Goal: Task Accomplishment & Management: Use online tool/utility

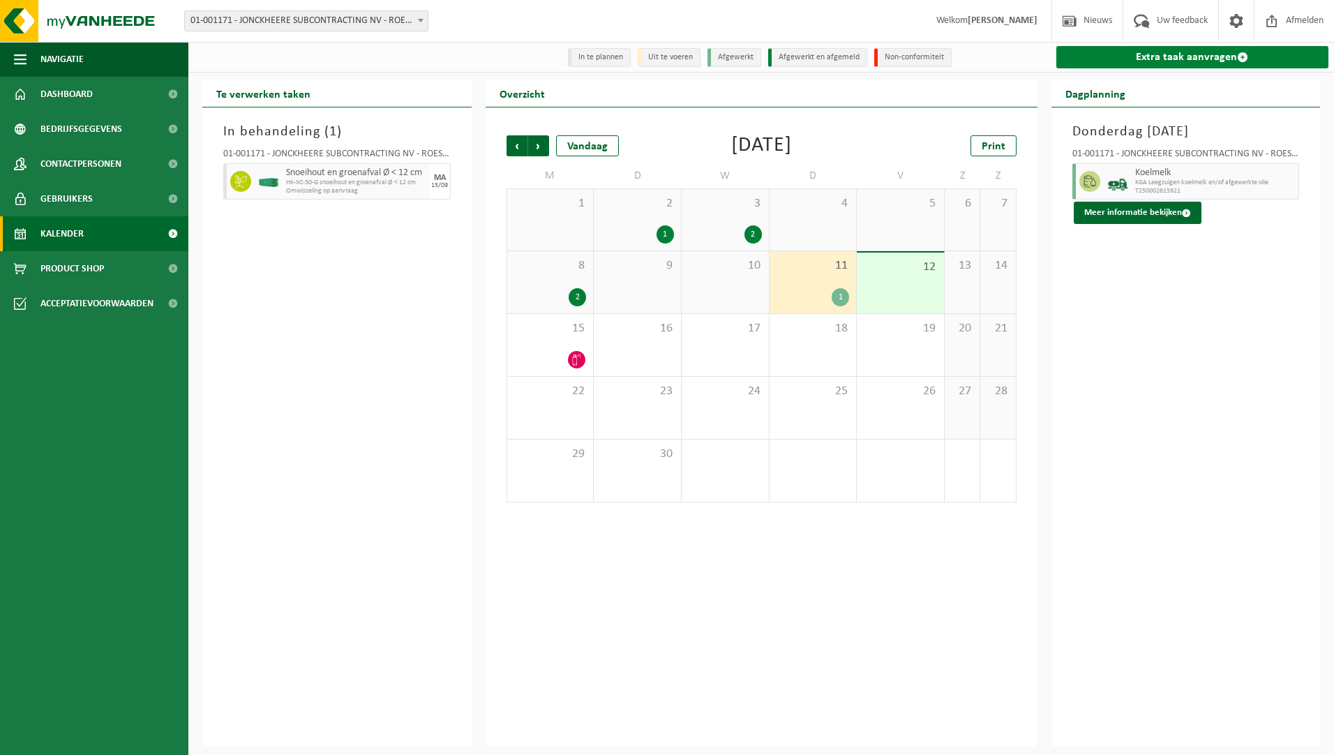
click at [1106, 52] on link "Extra taak aanvragen" at bounding box center [1192, 57] width 273 height 22
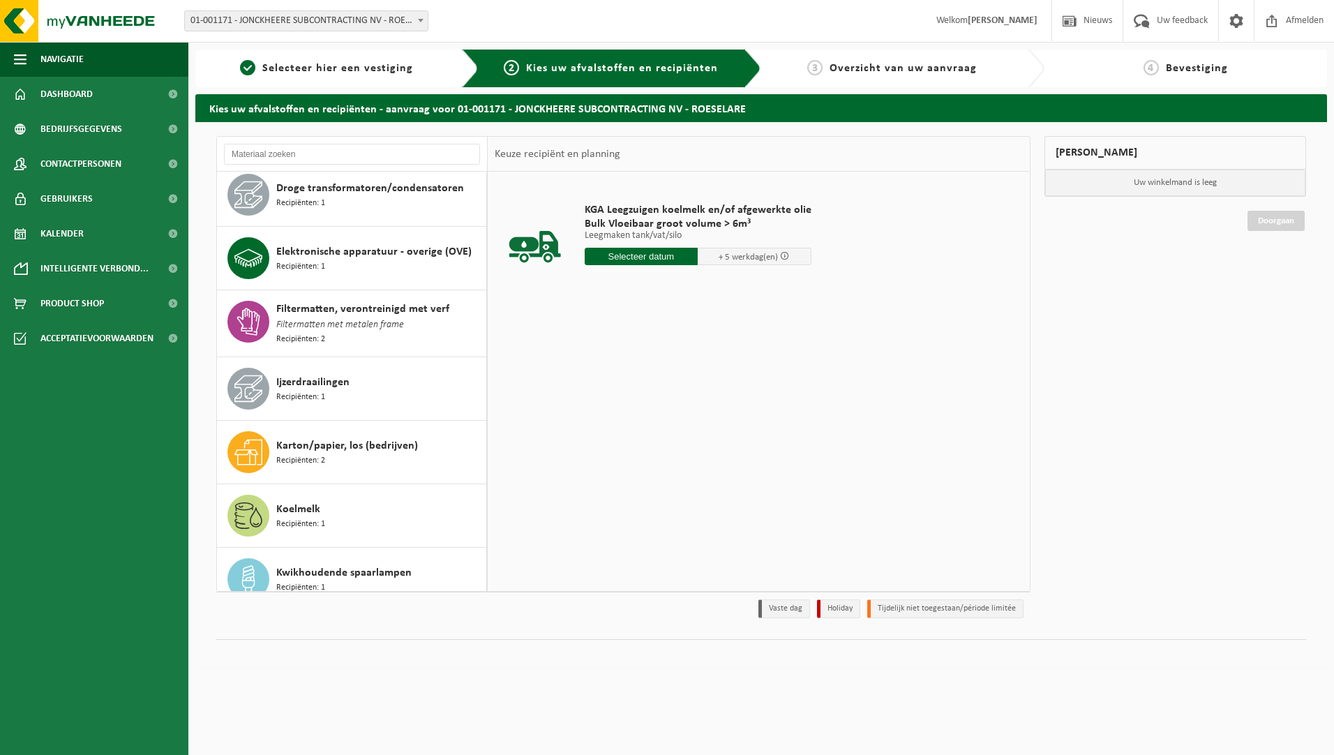
scroll to position [209, 0]
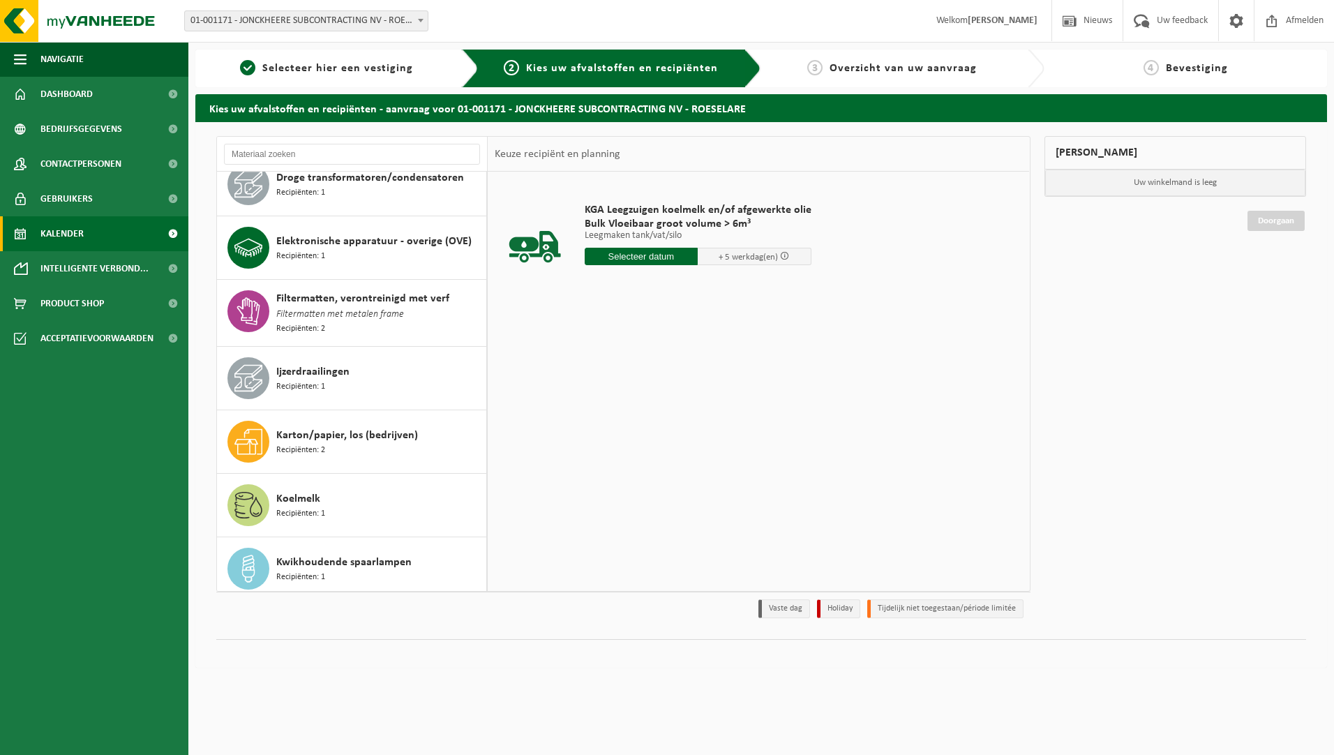
click at [99, 229] on link "Kalender" at bounding box center [94, 233] width 188 height 35
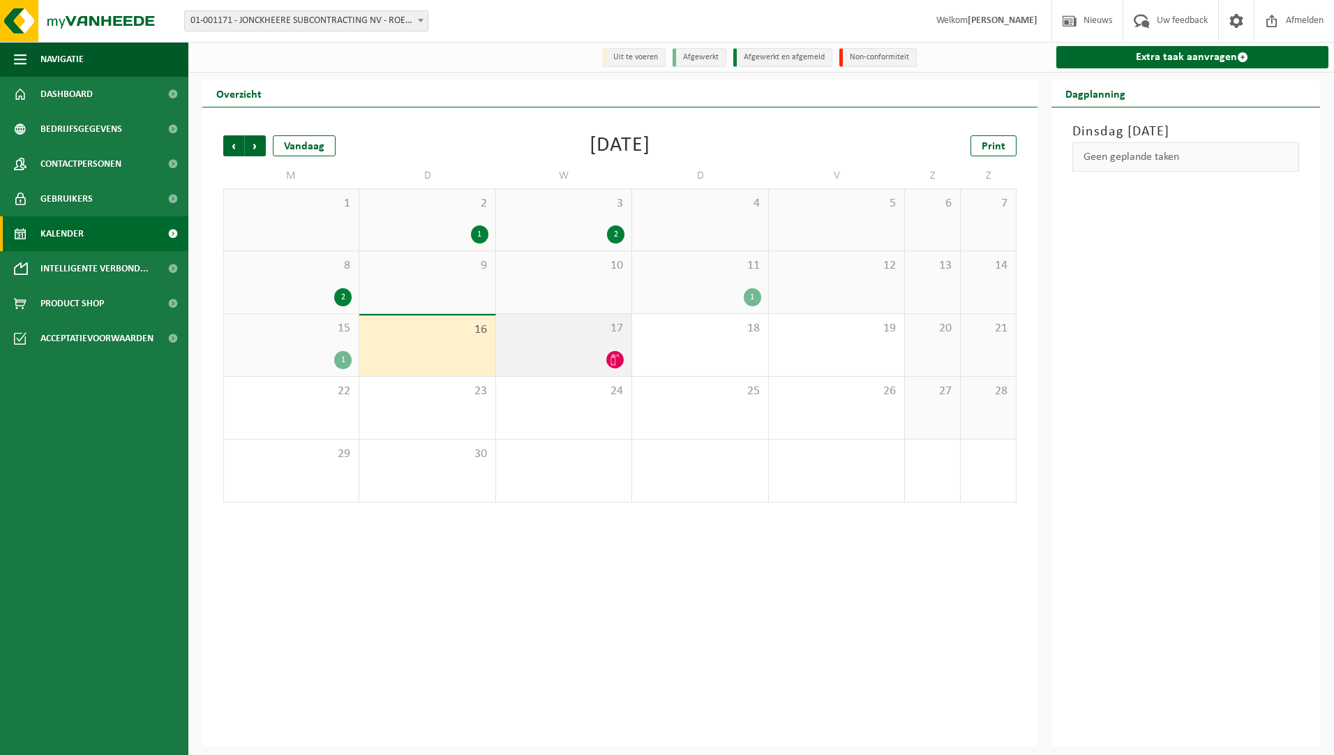
click at [563, 331] on span "17" at bounding box center [563, 328] width 121 height 15
